Goal: Find specific page/section: Find specific page/section

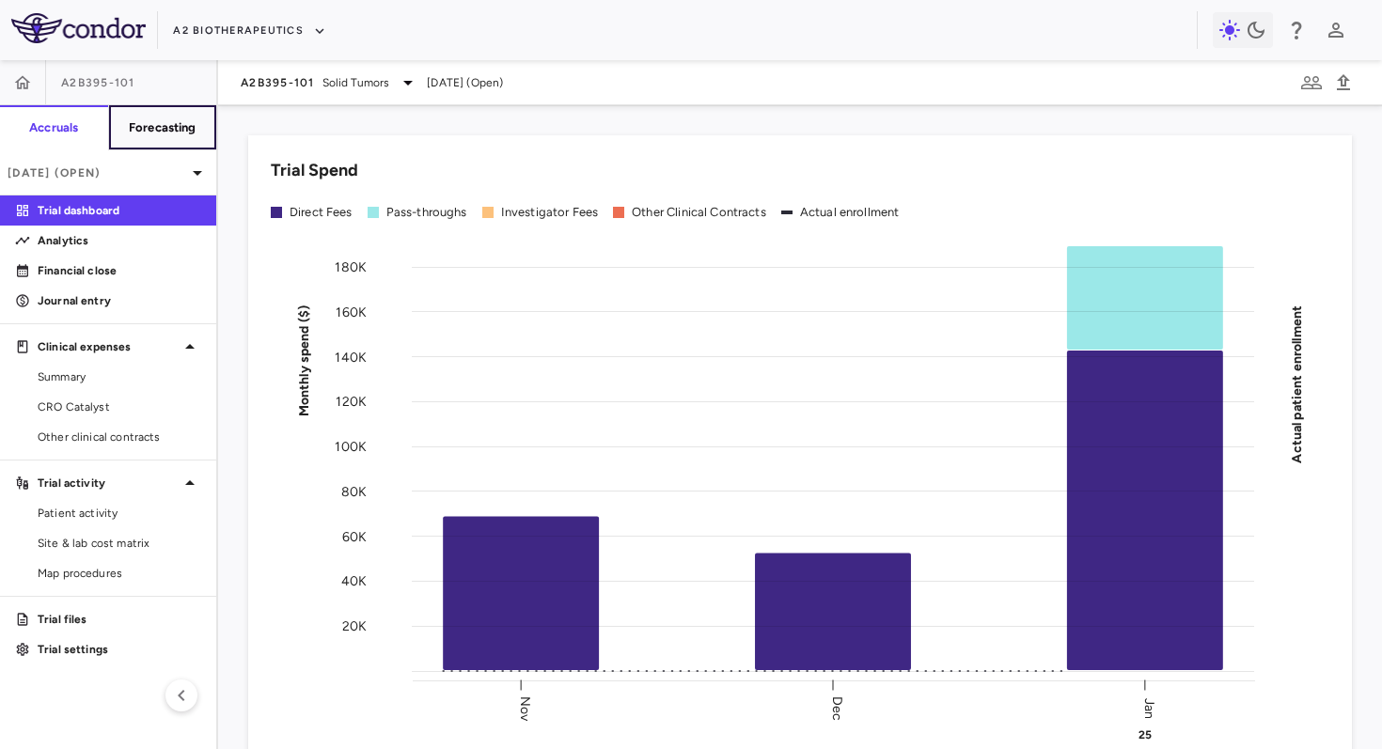
click at [194, 136] on button "Forecasting" at bounding box center [162, 127] width 109 height 45
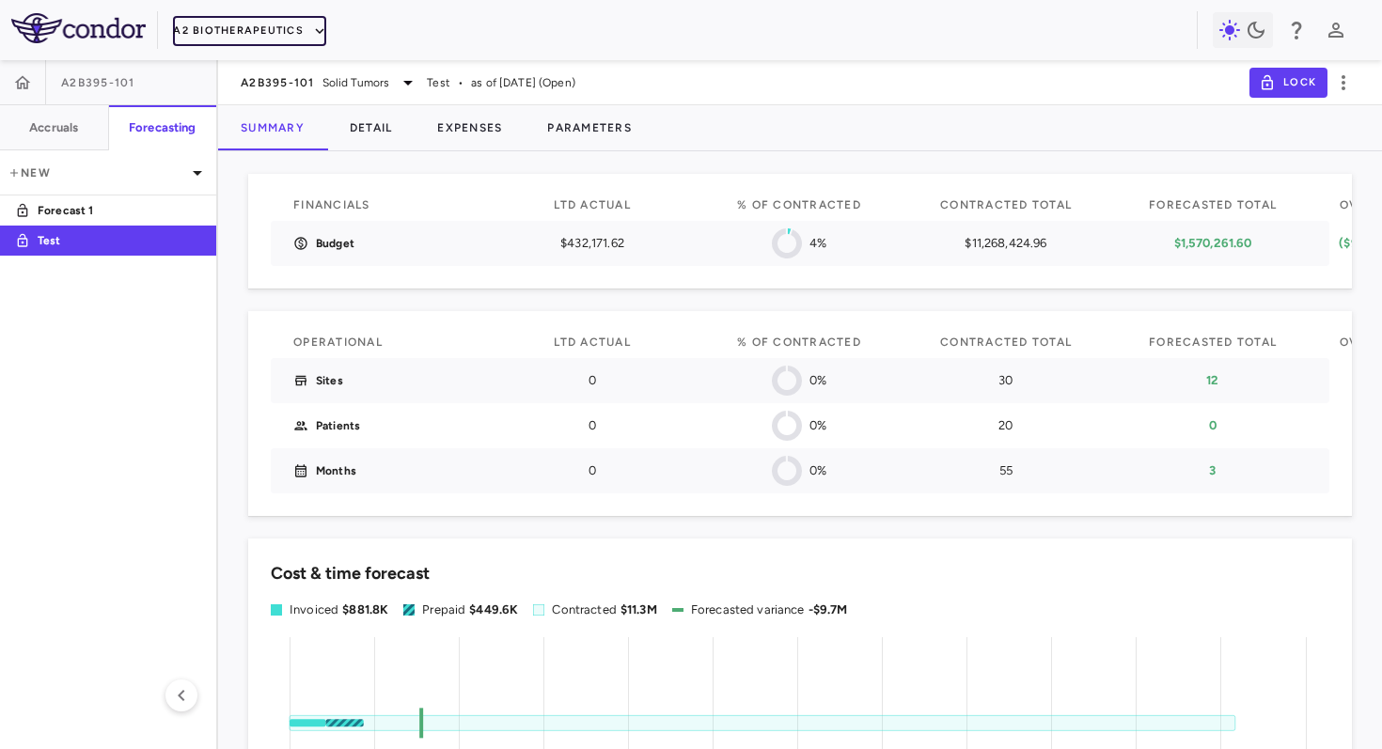
click at [257, 37] on button "A2 Biotherapeutics" at bounding box center [249, 31] width 153 height 30
